Goal: Navigation & Orientation: Find specific page/section

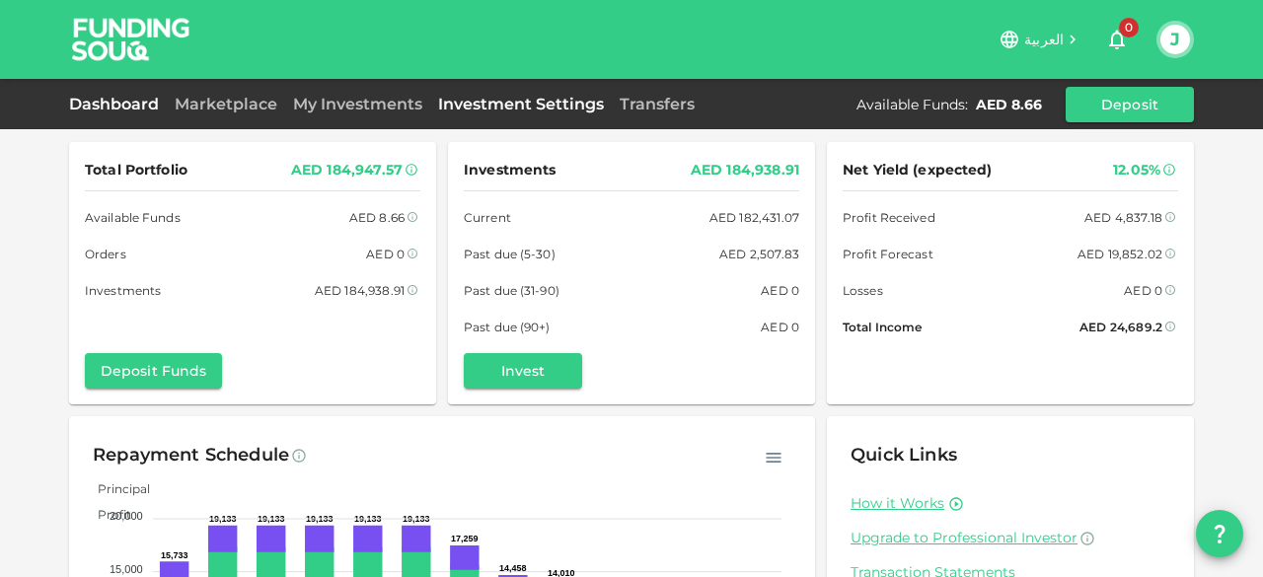
click at [533, 110] on link "Investment Settings" at bounding box center [521, 104] width 182 height 19
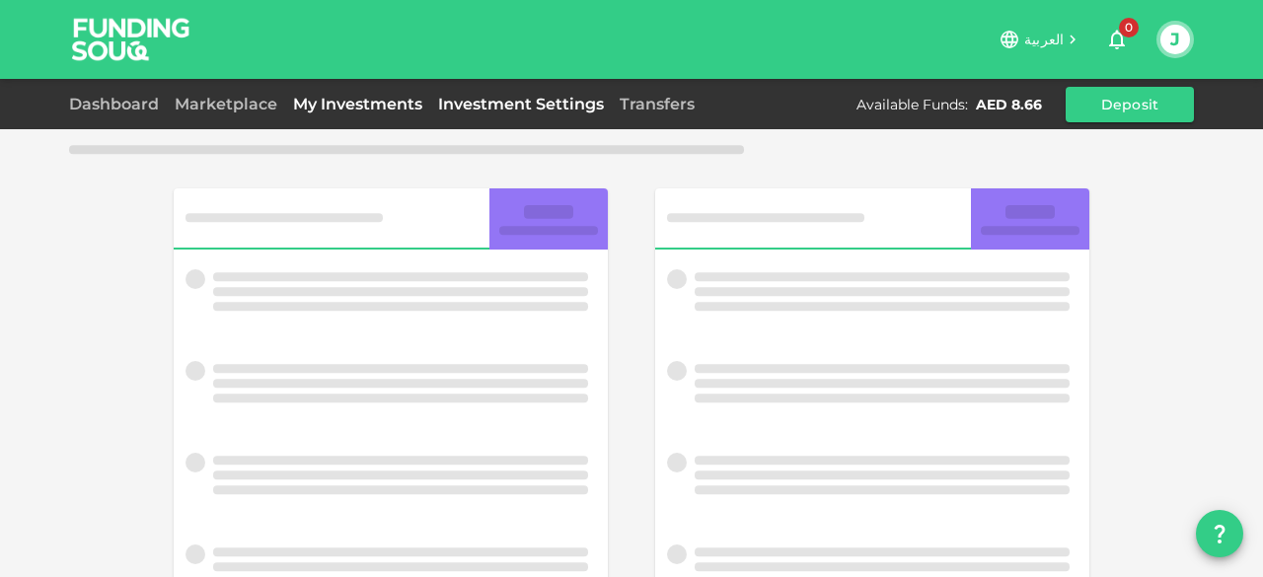
click at [371, 108] on link "My Investments" at bounding box center [357, 104] width 145 height 19
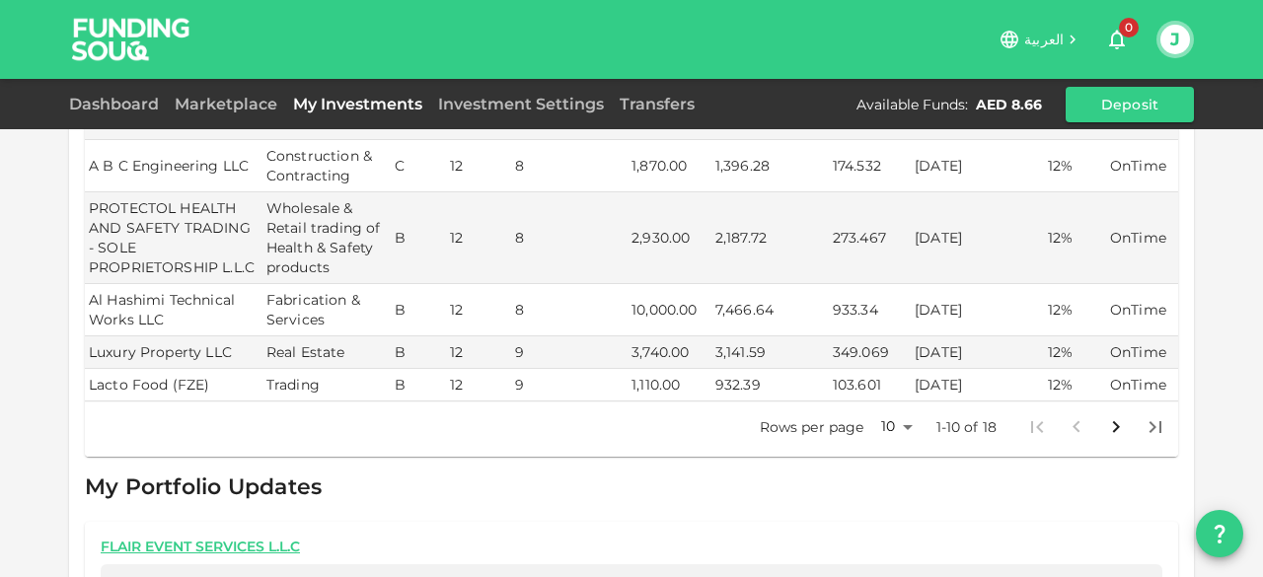
scroll to position [578, 0]
click at [1110, 414] on icon "Go to next page" at bounding box center [1116, 426] width 24 height 24
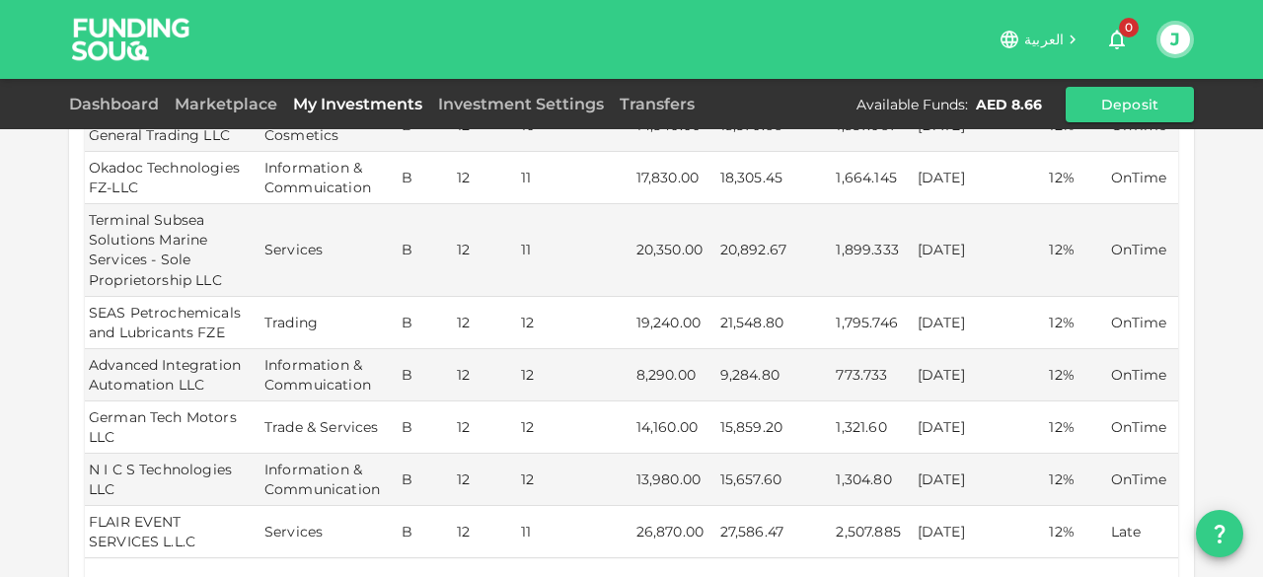
scroll to position [336, 0]
click at [215, 110] on link "Marketplace" at bounding box center [226, 104] width 118 height 19
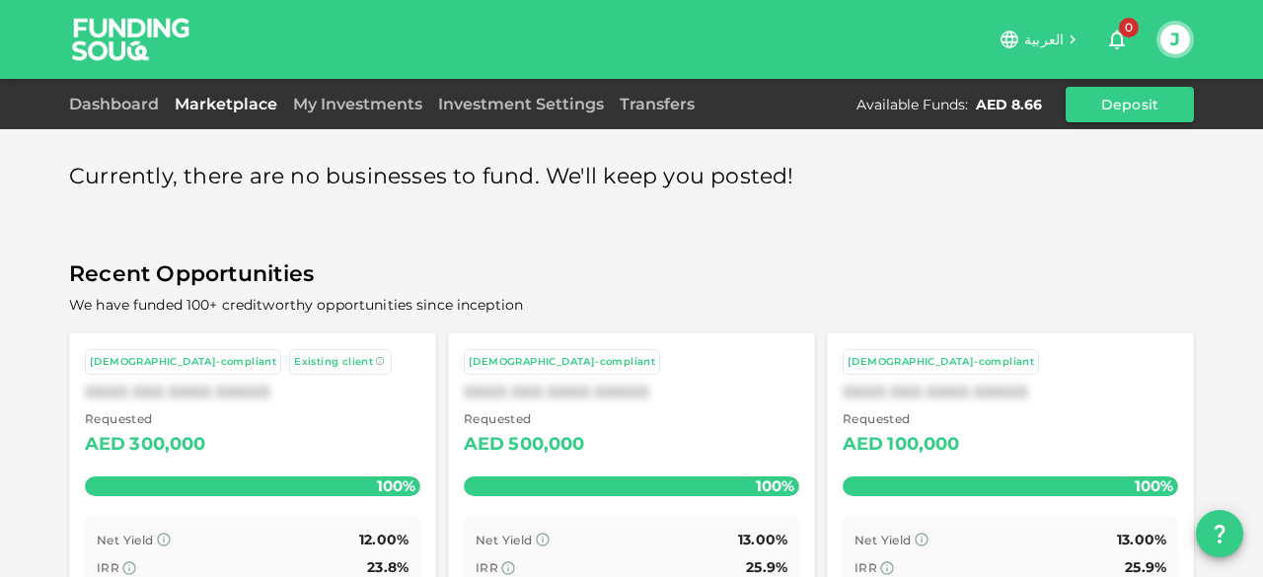
click at [114, 114] on div "Dashboard" at bounding box center [118, 105] width 98 height 24
